Goal: Transaction & Acquisition: Subscribe to service/newsletter

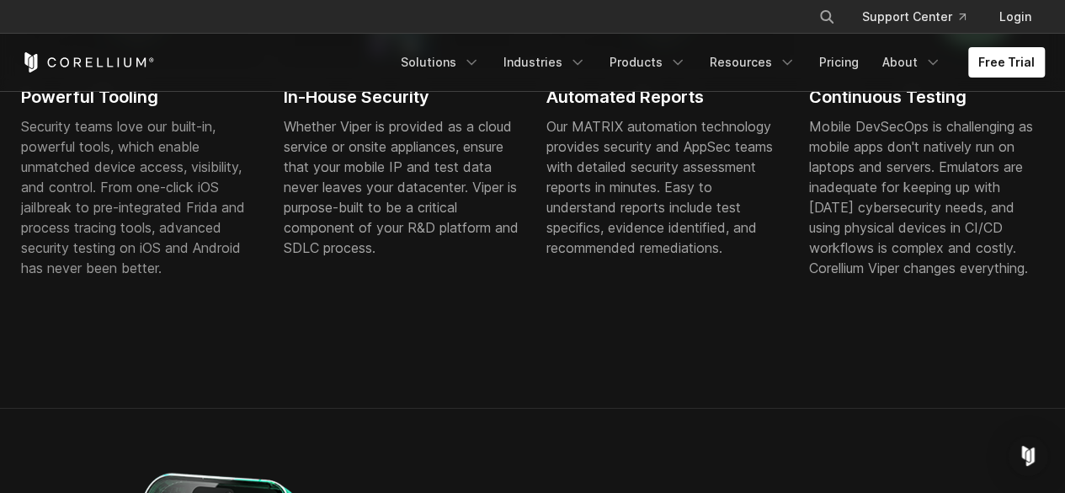
scroll to position [1263, 0]
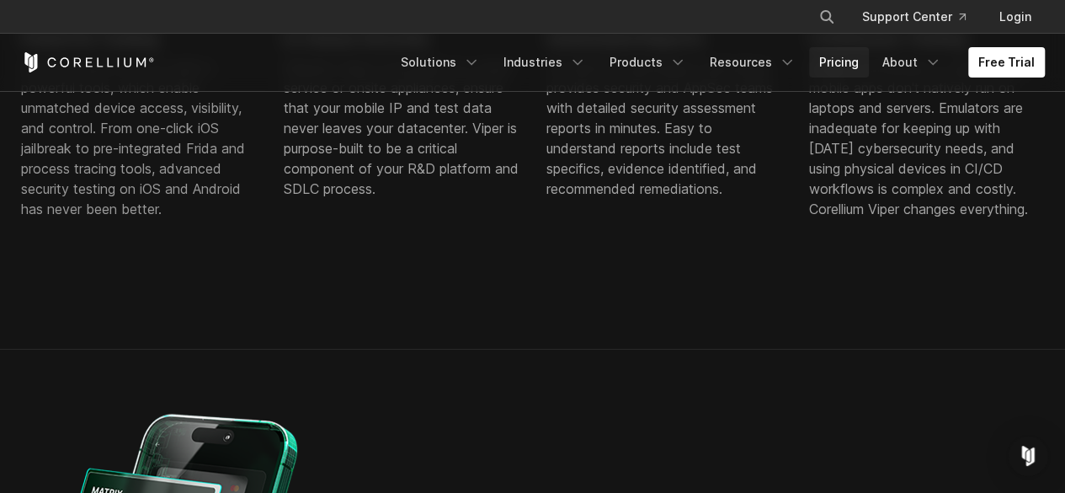
click at [843, 62] on link "Pricing" at bounding box center [839, 62] width 60 height 30
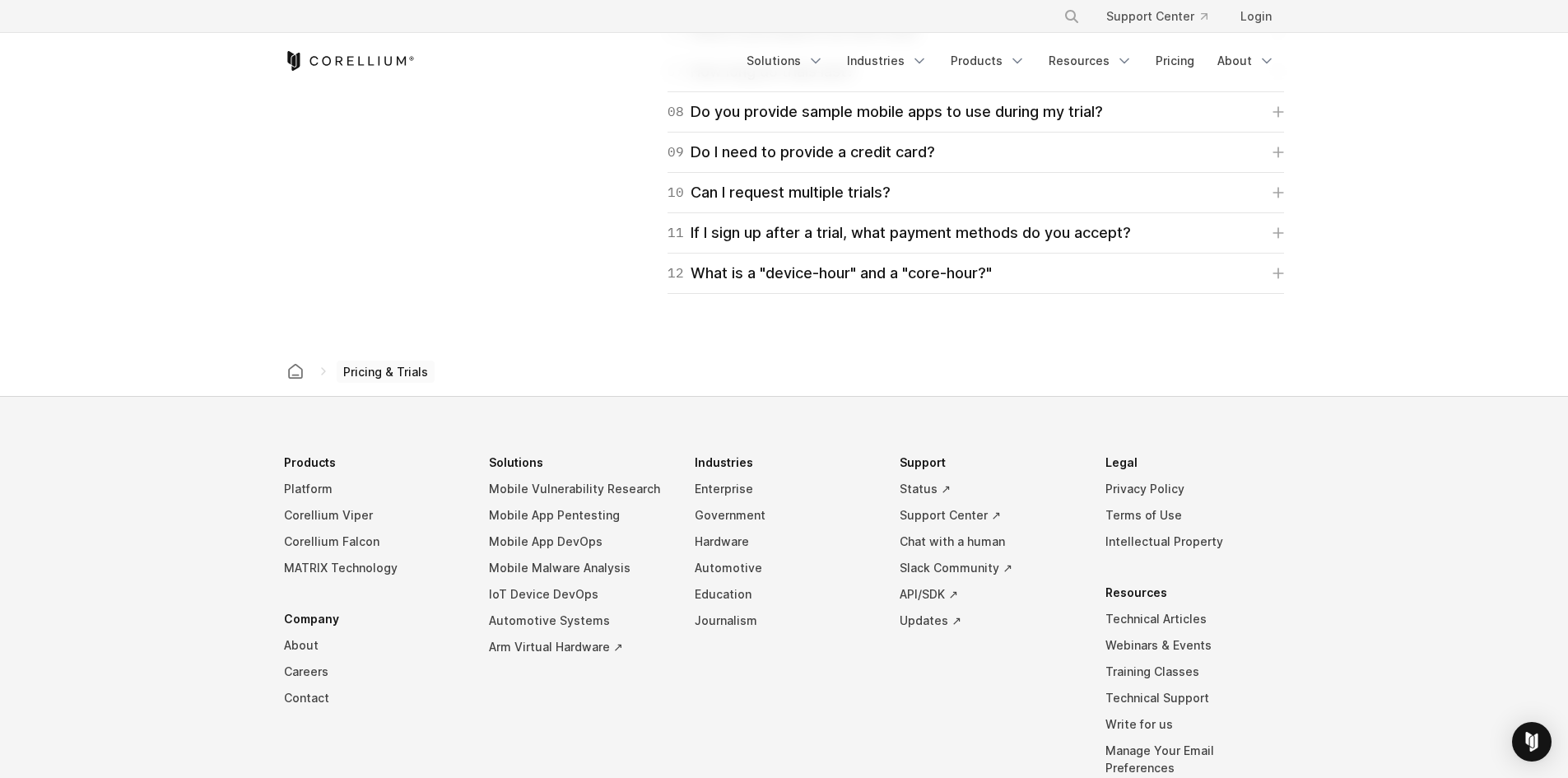
scroll to position [2668, 0]
